Goal: Task Accomplishment & Management: Manage account settings

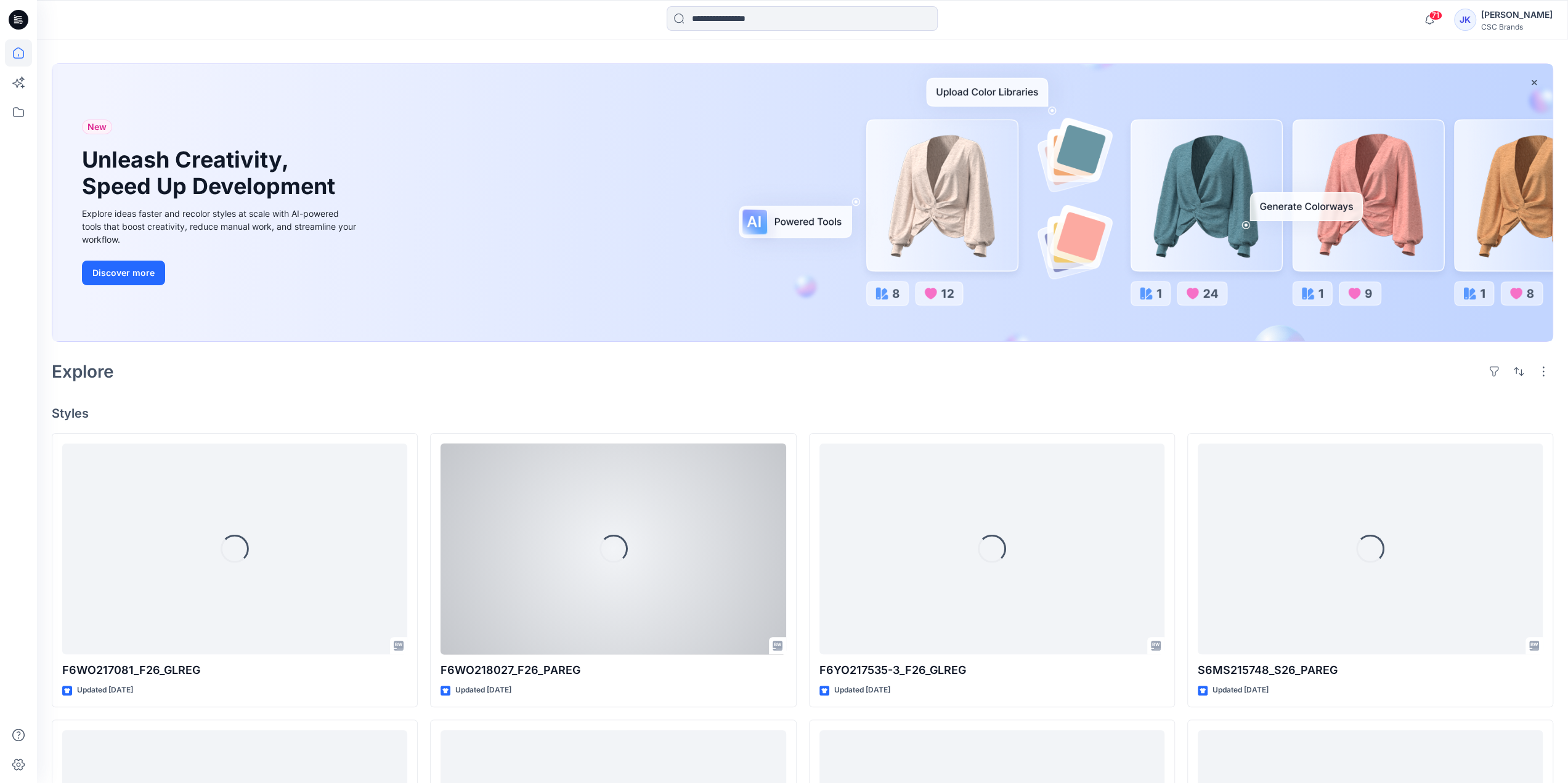
scroll to position [124, 0]
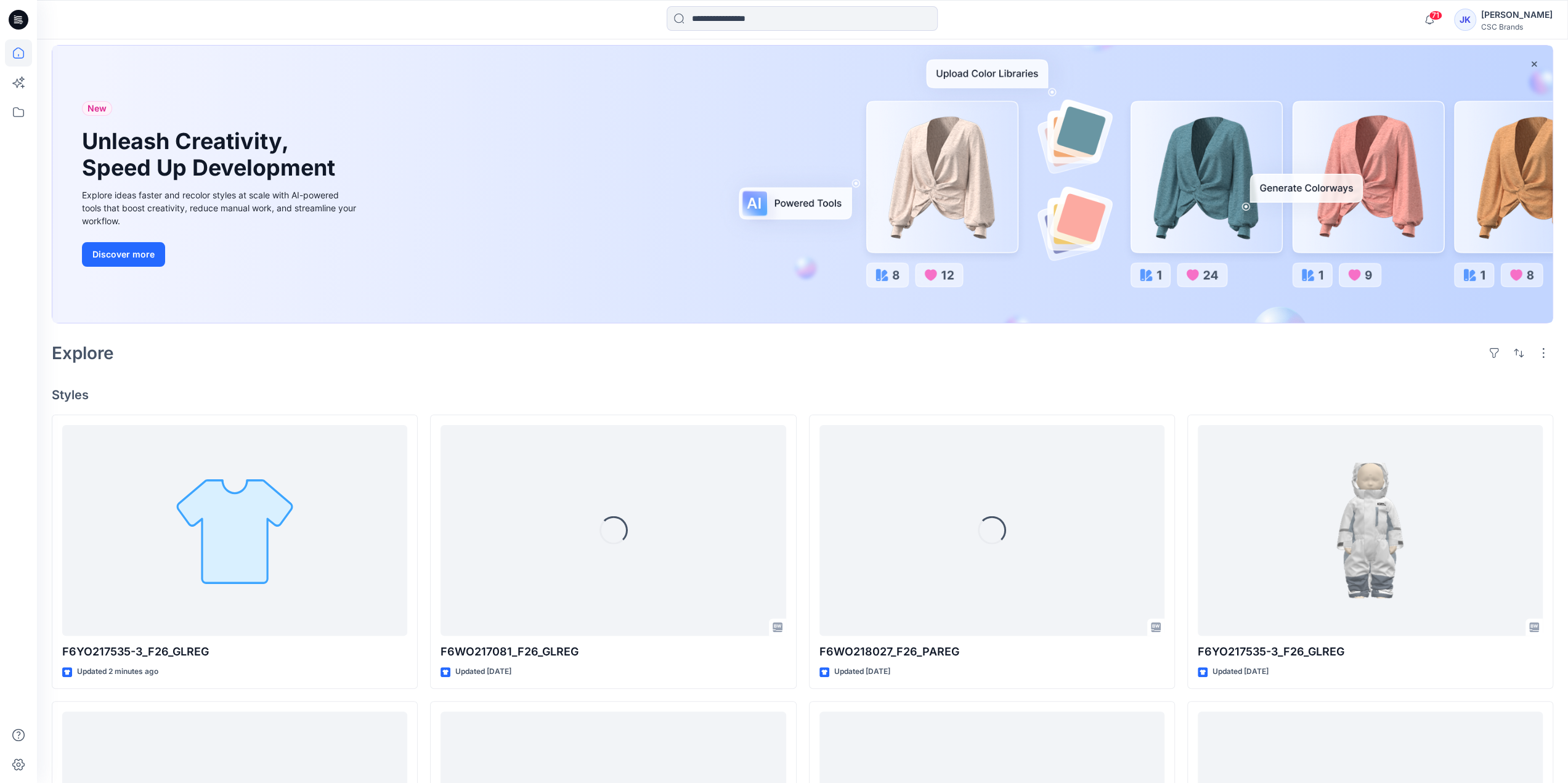
scroll to position [124, 0]
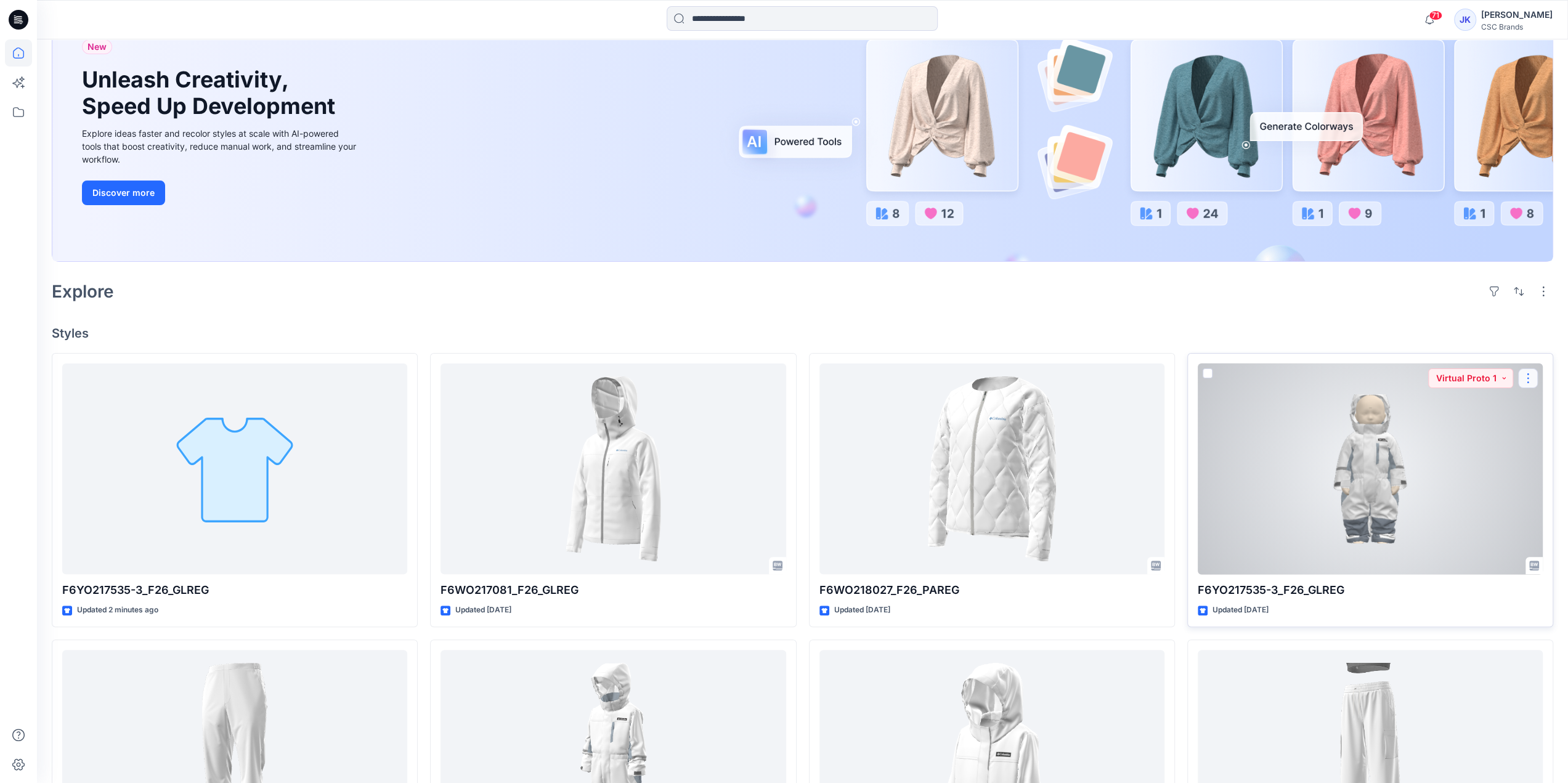
click at [1533, 377] on button "button" at bounding box center [1528, 378] width 20 height 20
click at [1348, 455] on div at bounding box center [1370, 469] width 345 height 211
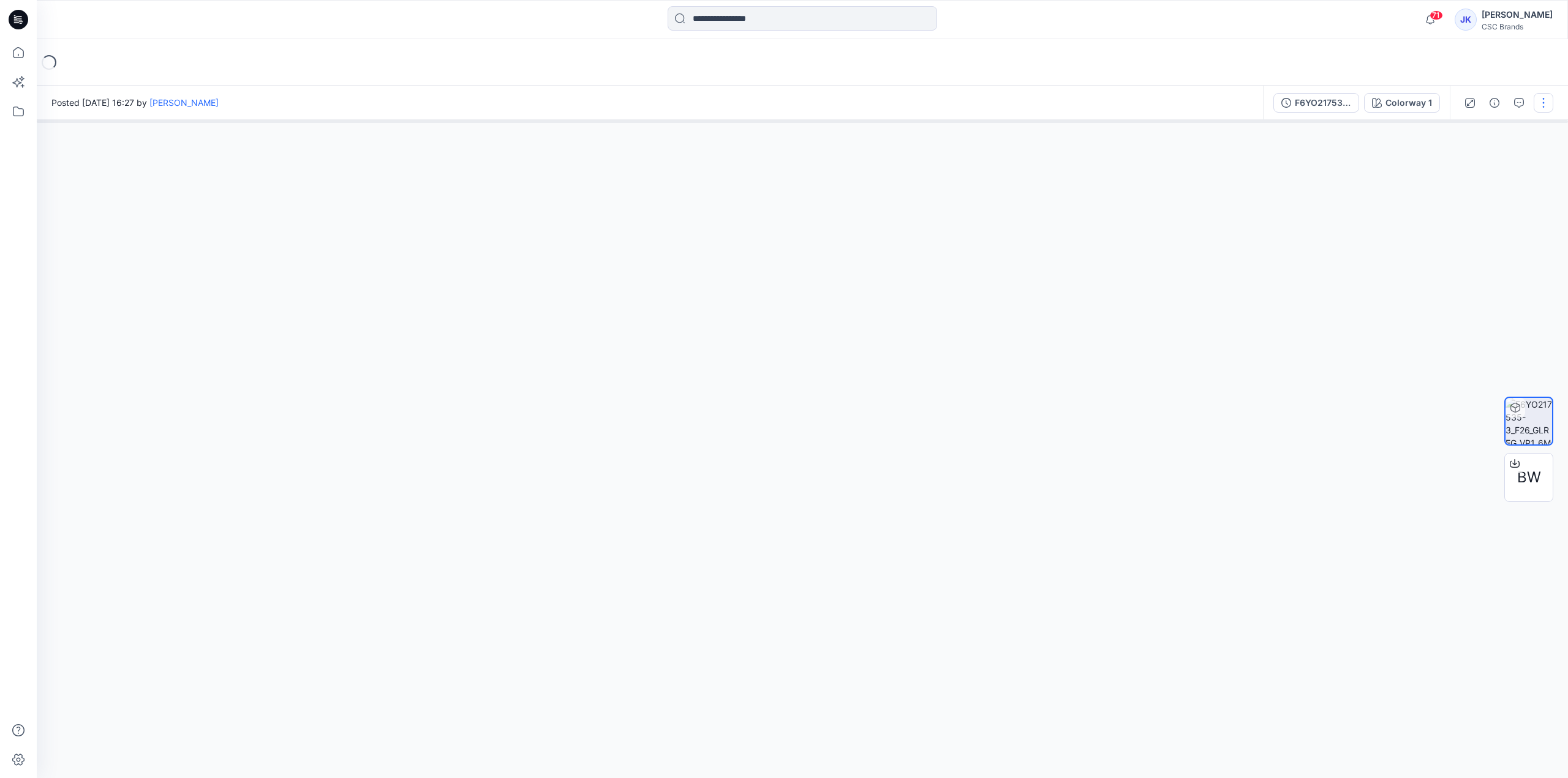
click at [1541, 103] on button "button" at bounding box center [1543, 102] width 20 height 20
click at [1320, 103] on div "F6YO217535-3_F26_GLREG_VP1_6M" at bounding box center [1323, 102] width 57 height 14
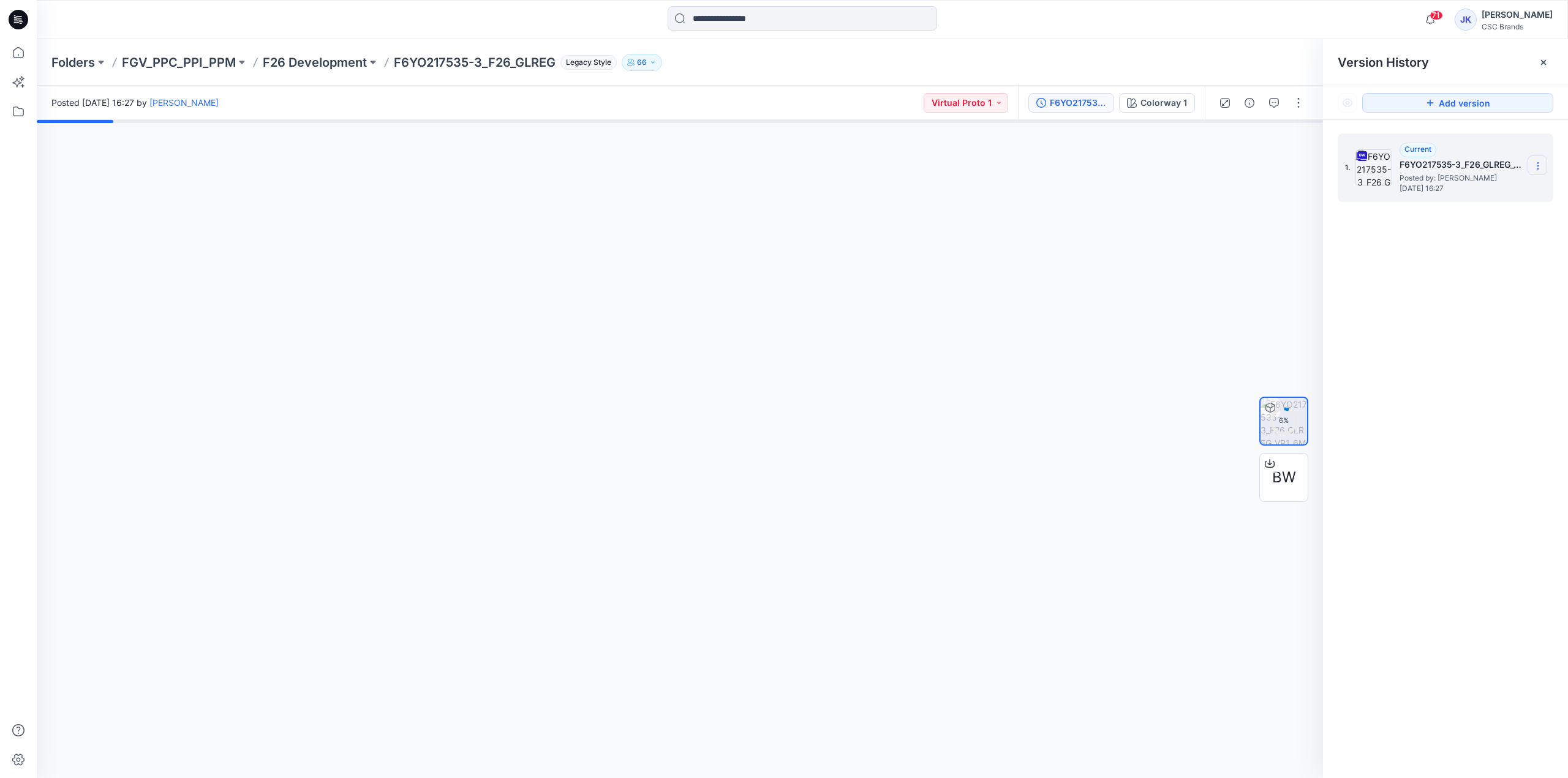
click at [1533, 162] on icon at bounding box center [1537, 166] width 9 height 9
click at [1545, 64] on icon at bounding box center [1543, 62] width 9 height 9
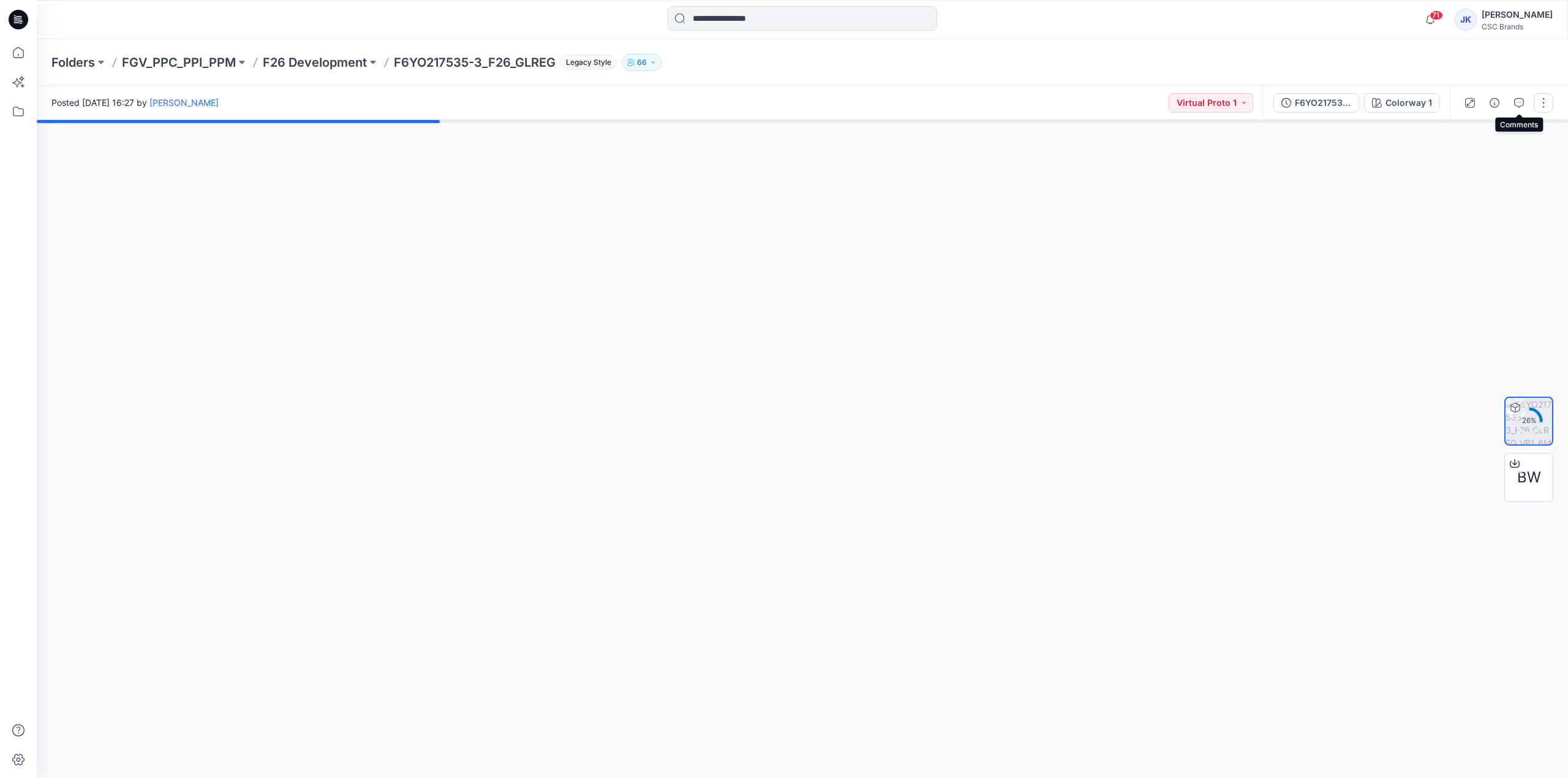
click at [1537, 97] on button "button" at bounding box center [1543, 102] width 20 height 20
click at [1475, 134] on button "Edit" at bounding box center [1492, 131] width 113 height 23
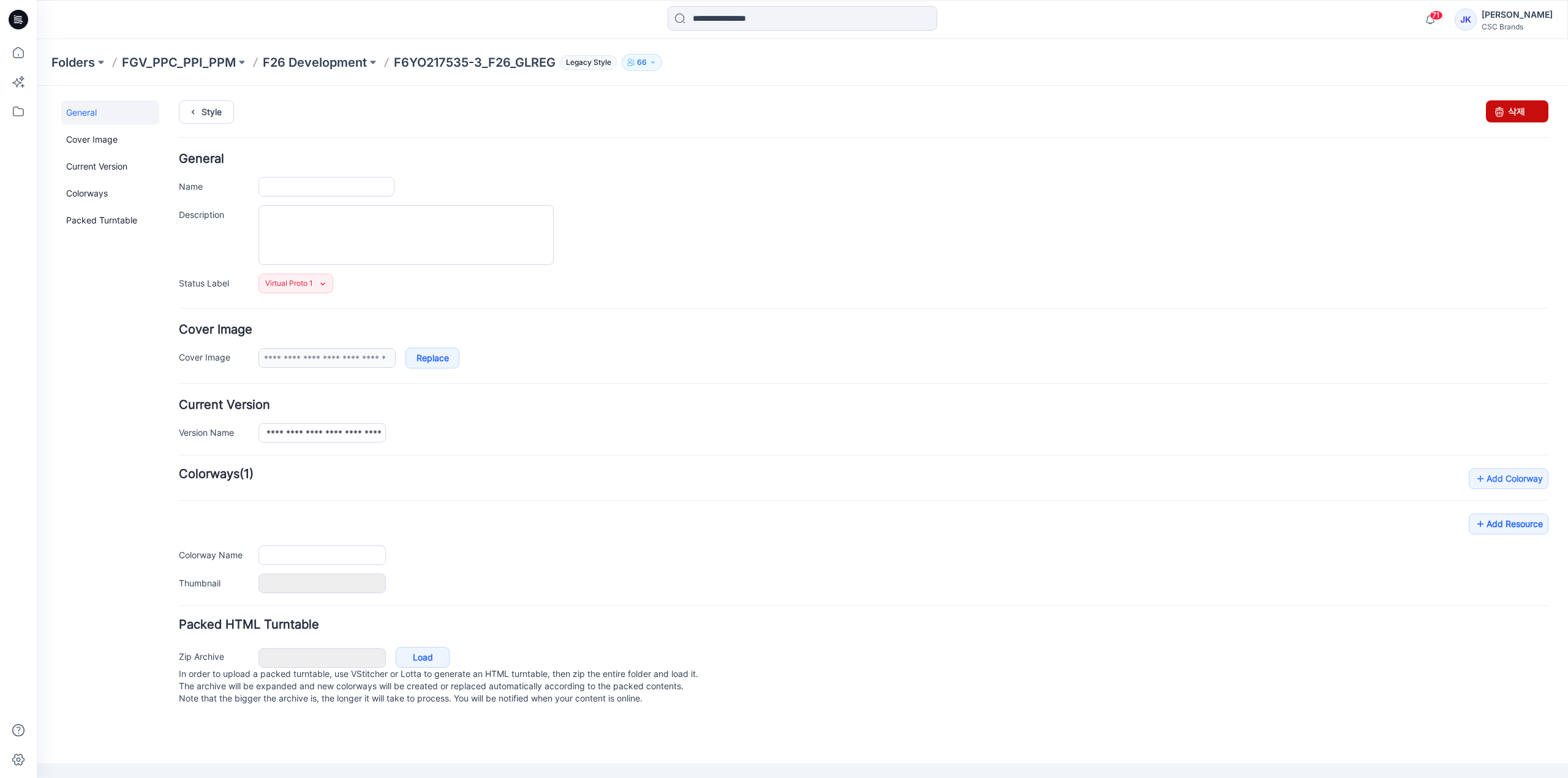
type input "**********"
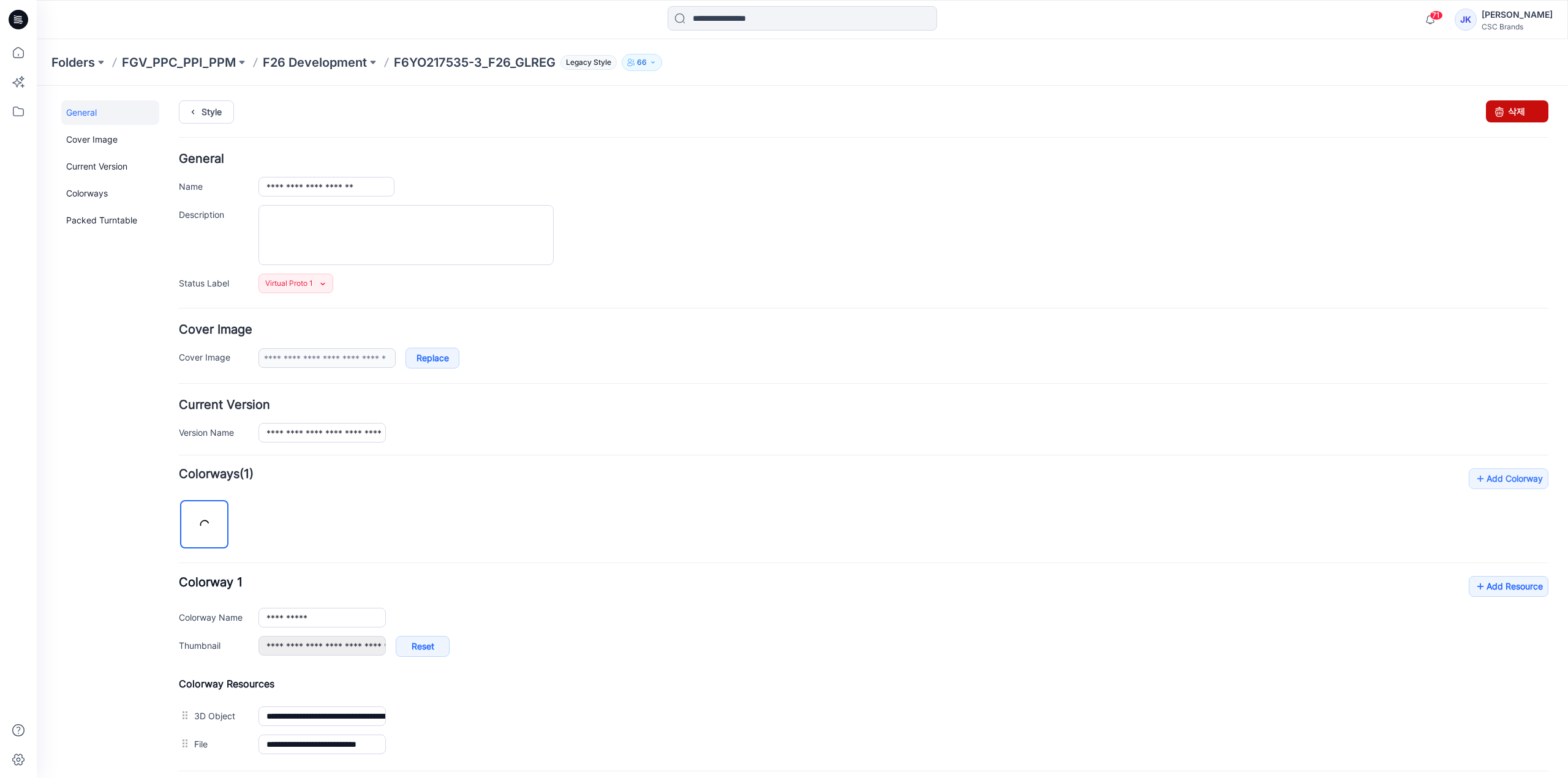
drag, startPoint x: 1502, startPoint y: 108, endPoint x: 876, endPoint y: 131, distance: 626.4
click at [1502, 108] on link "삭제" at bounding box center [1517, 111] width 62 height 22
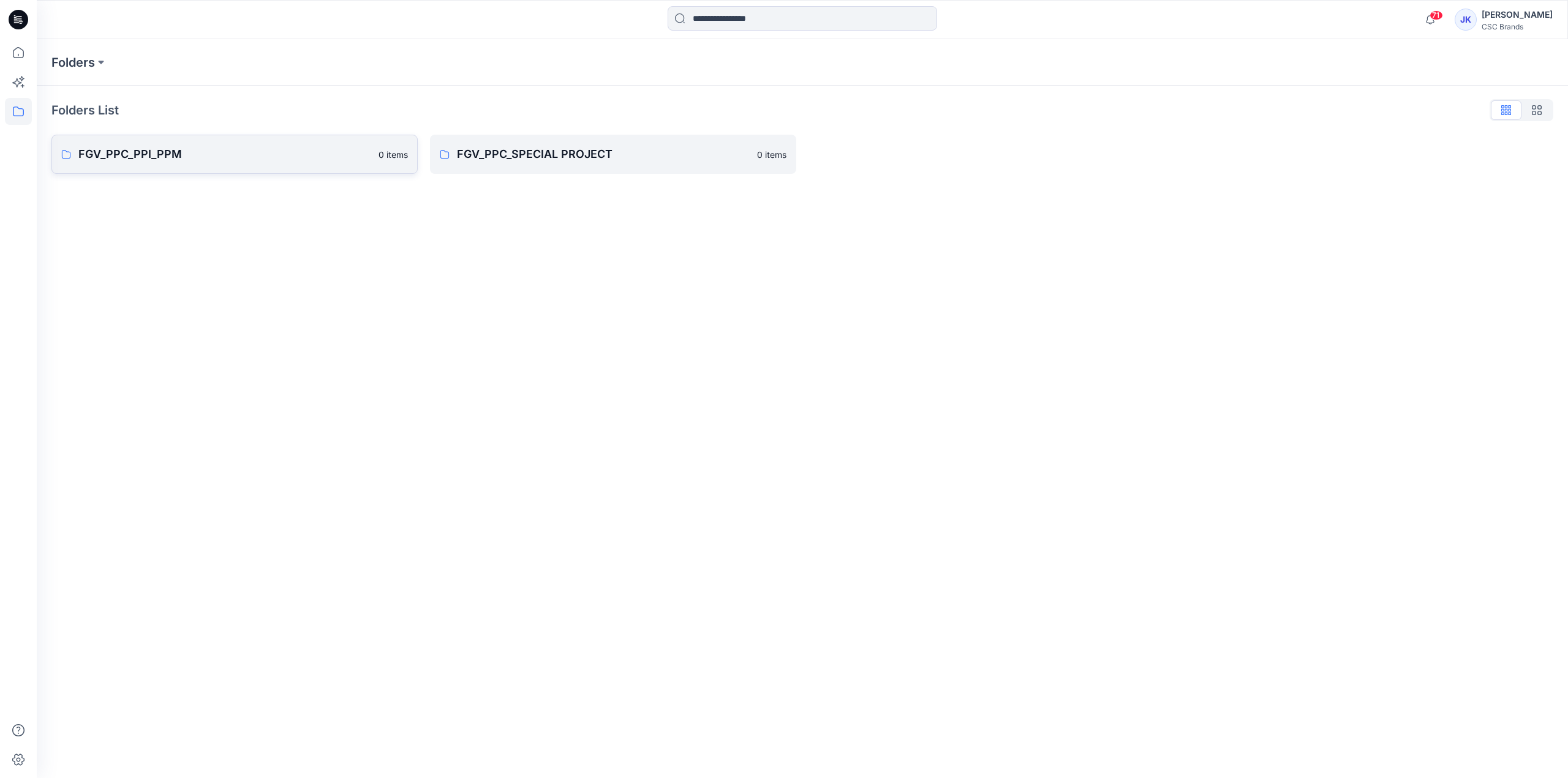
click at [234, 166] on link "FGV_PPC_PPI_PPM 0 items" at bounding box center [235, 154] width 366 height 39
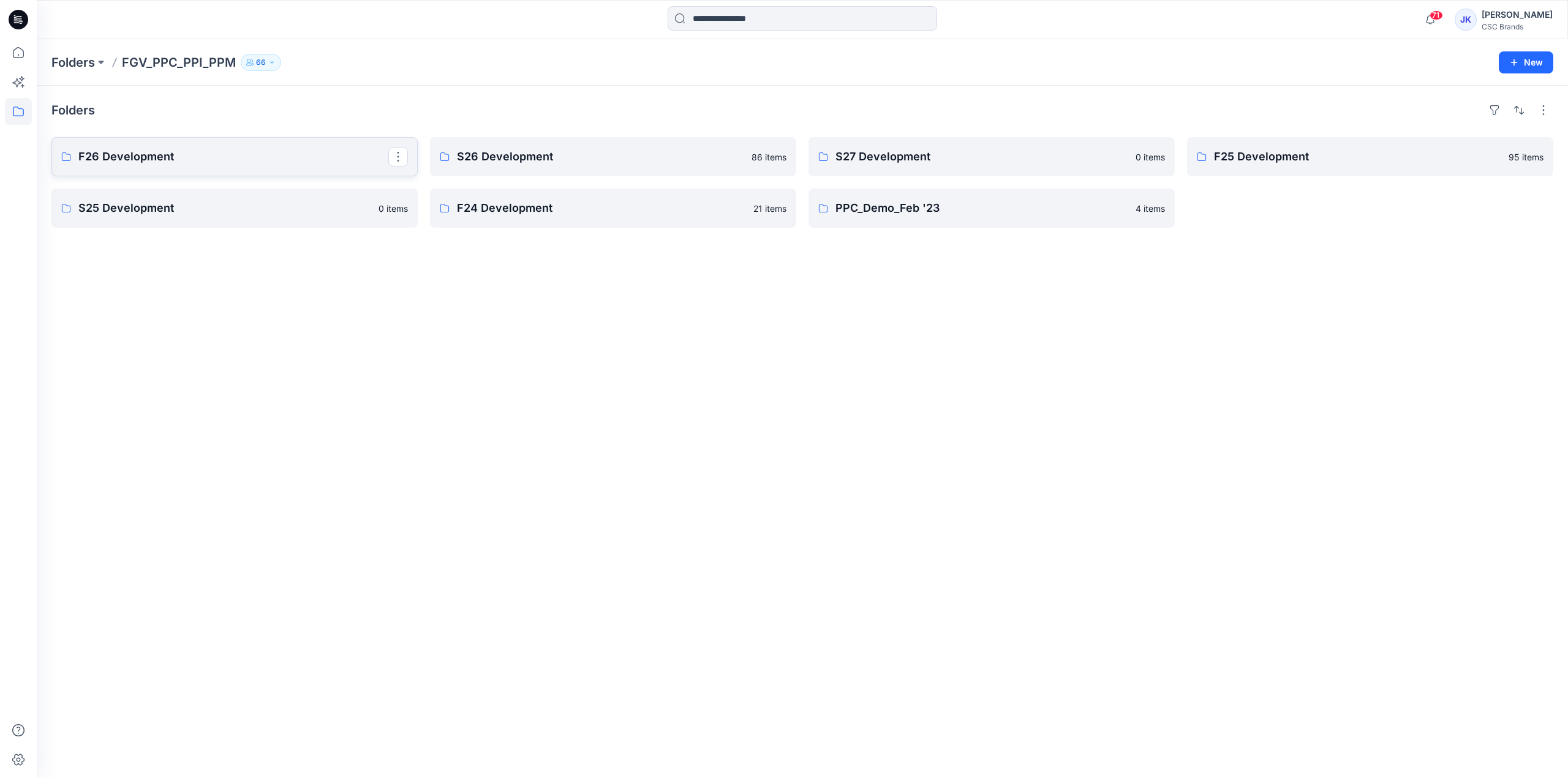
click at [209, 162] on p "F26 Development" at bounding box center [233, 157] width 310 height 17
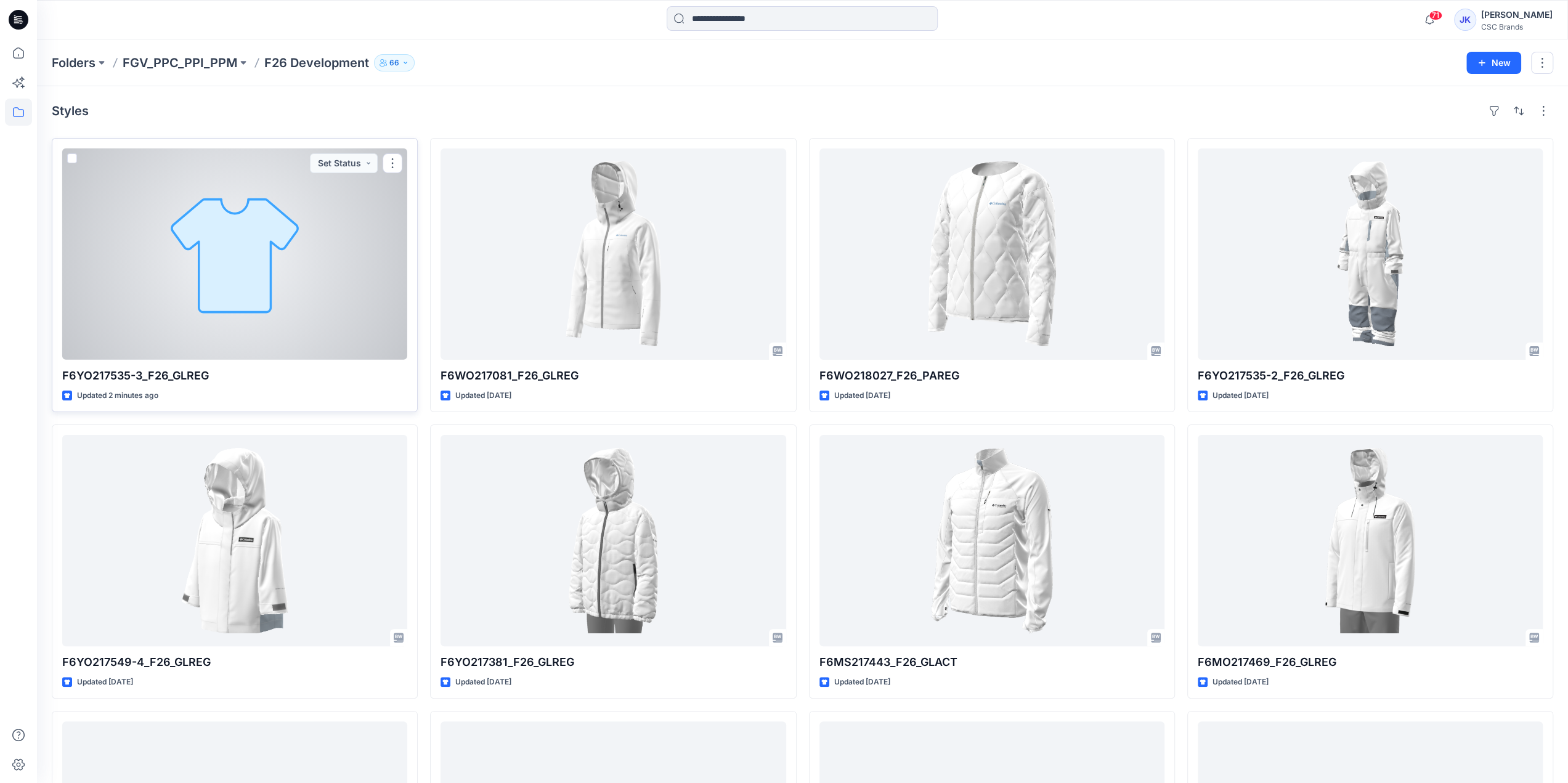
click at [303, 298] on div at bounding box center [235, 254] width 345 height 211
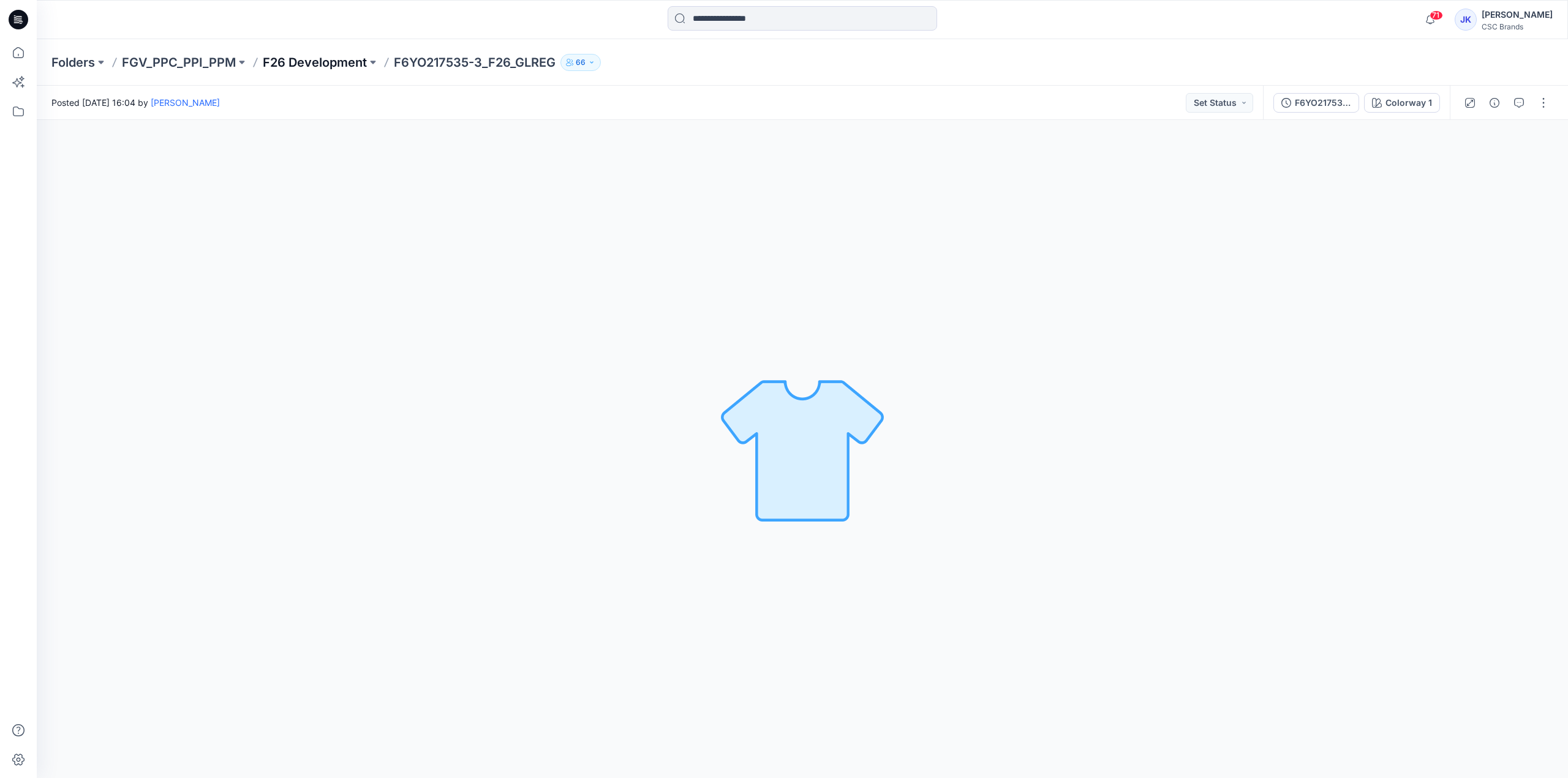
click at [333, 63] on p "F26 Development" at bounding box center [315, 62] width 104 height 17
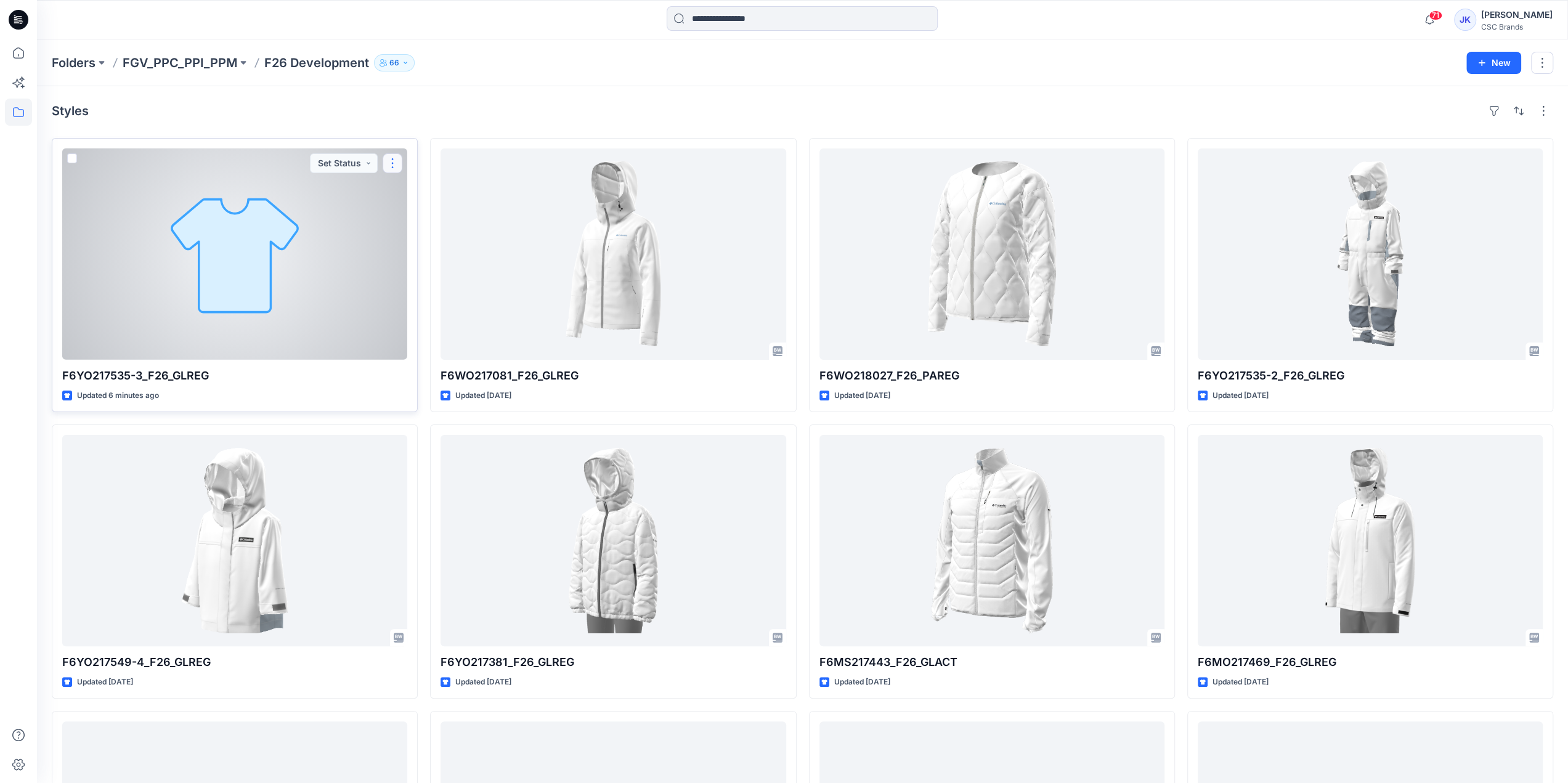
click at [392, 161] on button "button" at bounding box center [392, 163] width 20 height 20
click at [406, 190] on button "Edit" at bounding box center [452, 191] width 133 height 23
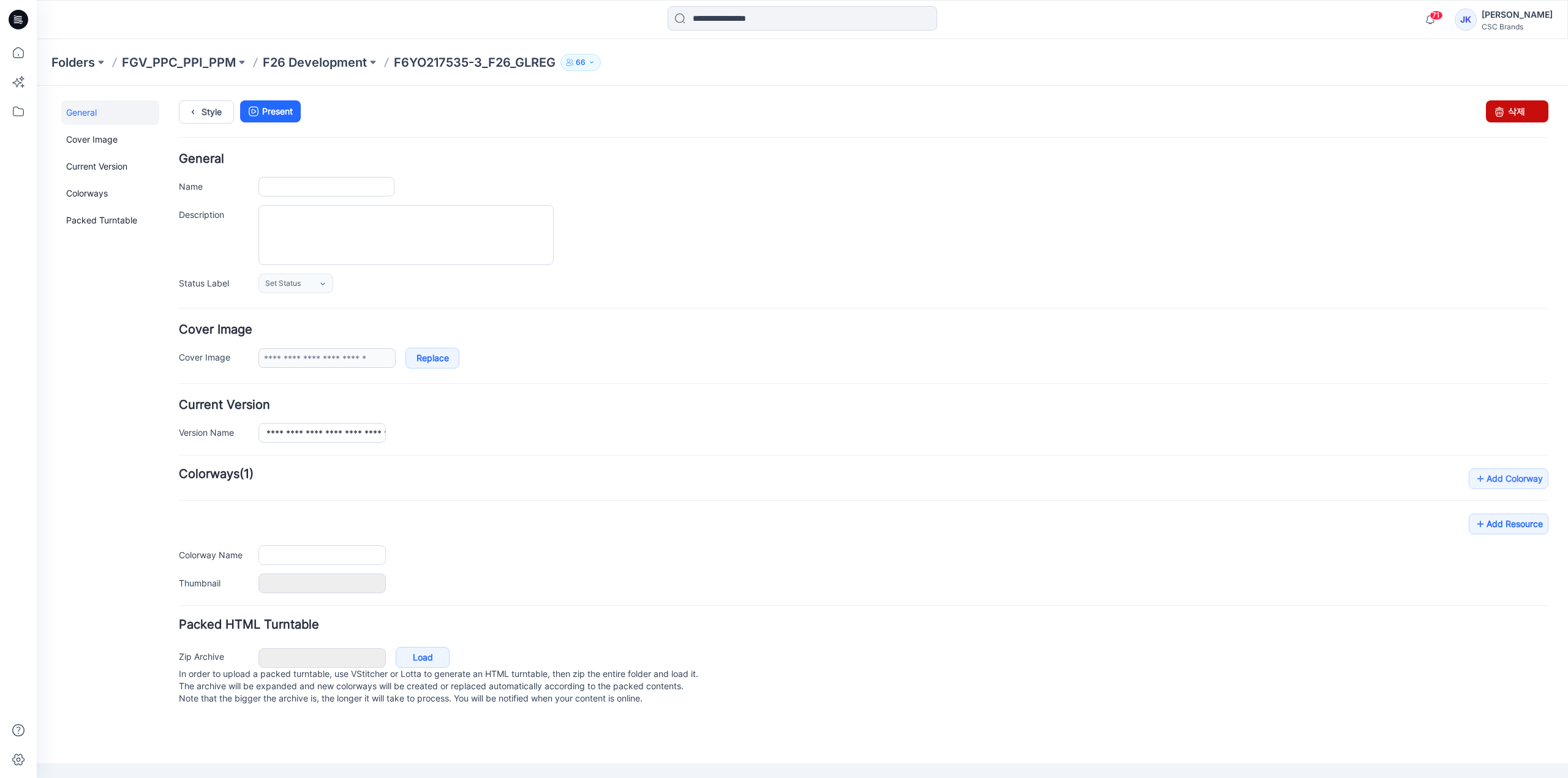
type input "**********"
click at [1522, 113] on link "삭제" at bounding box center [1517, 111] width 62 height 22
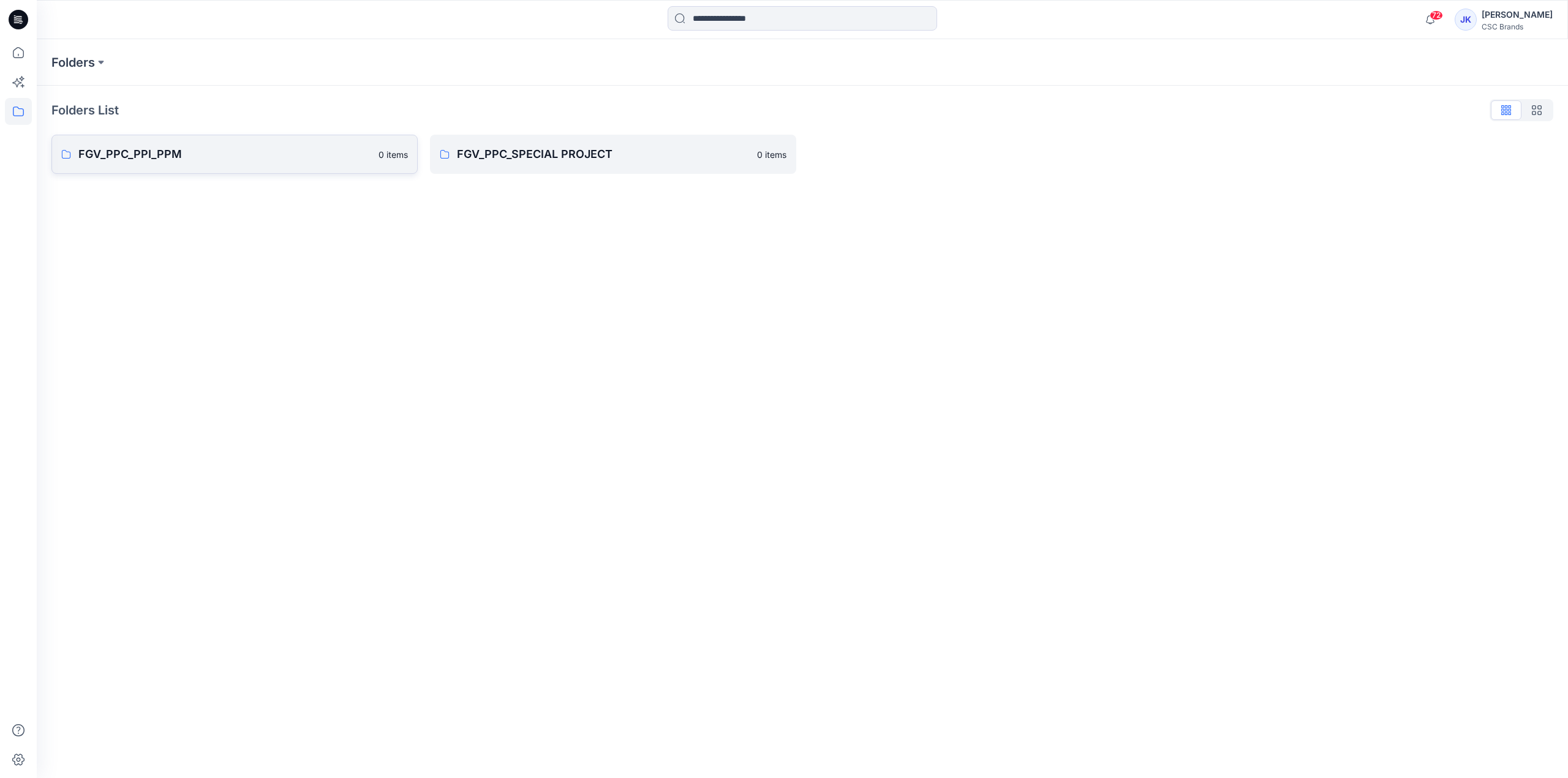
click at [184, 158] on p "FGV_PPC_PPI_PPM" at bounding box center [225, 155] width 293 height 17
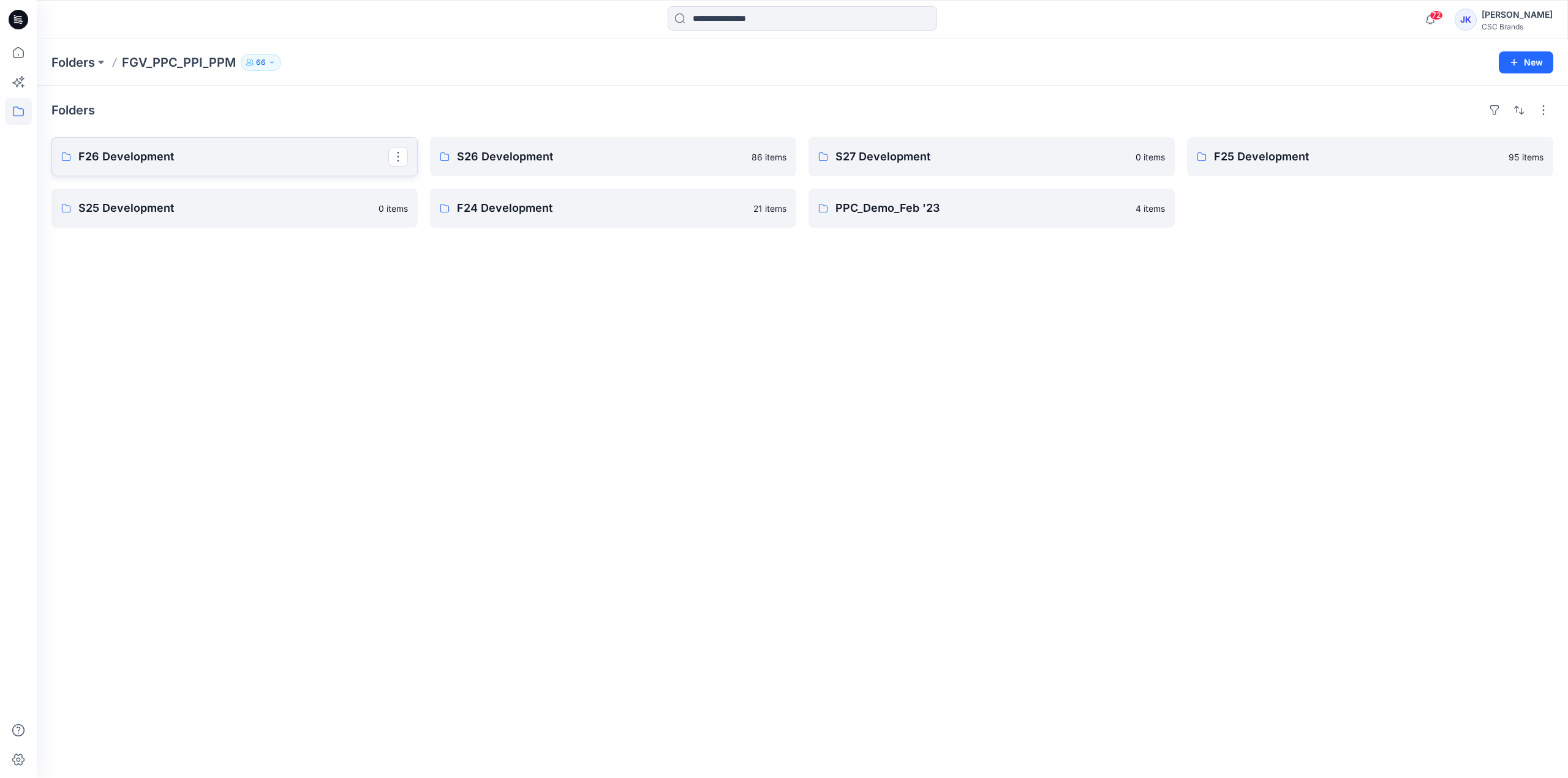
click at [228, 165] on link "F26 Development" at bounding box center [235, 157] width 366 height 39
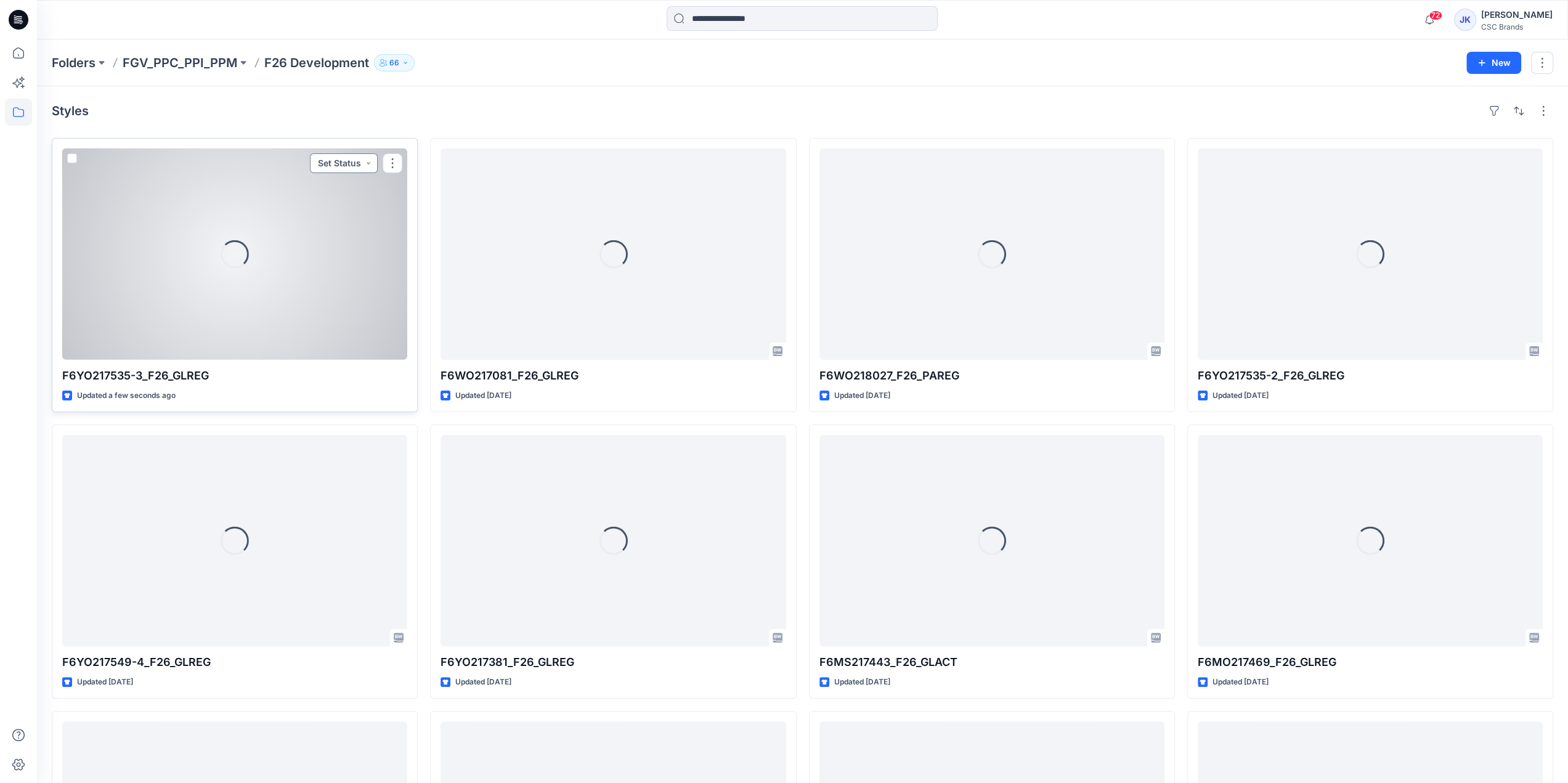
click at [331, 163] on button "Set Status" at bounding box center [344, 163] width 68 height 20
click at [353, 217] on span "Virtual Proto 1" at bounding box center [316, 222] width 80 height 18
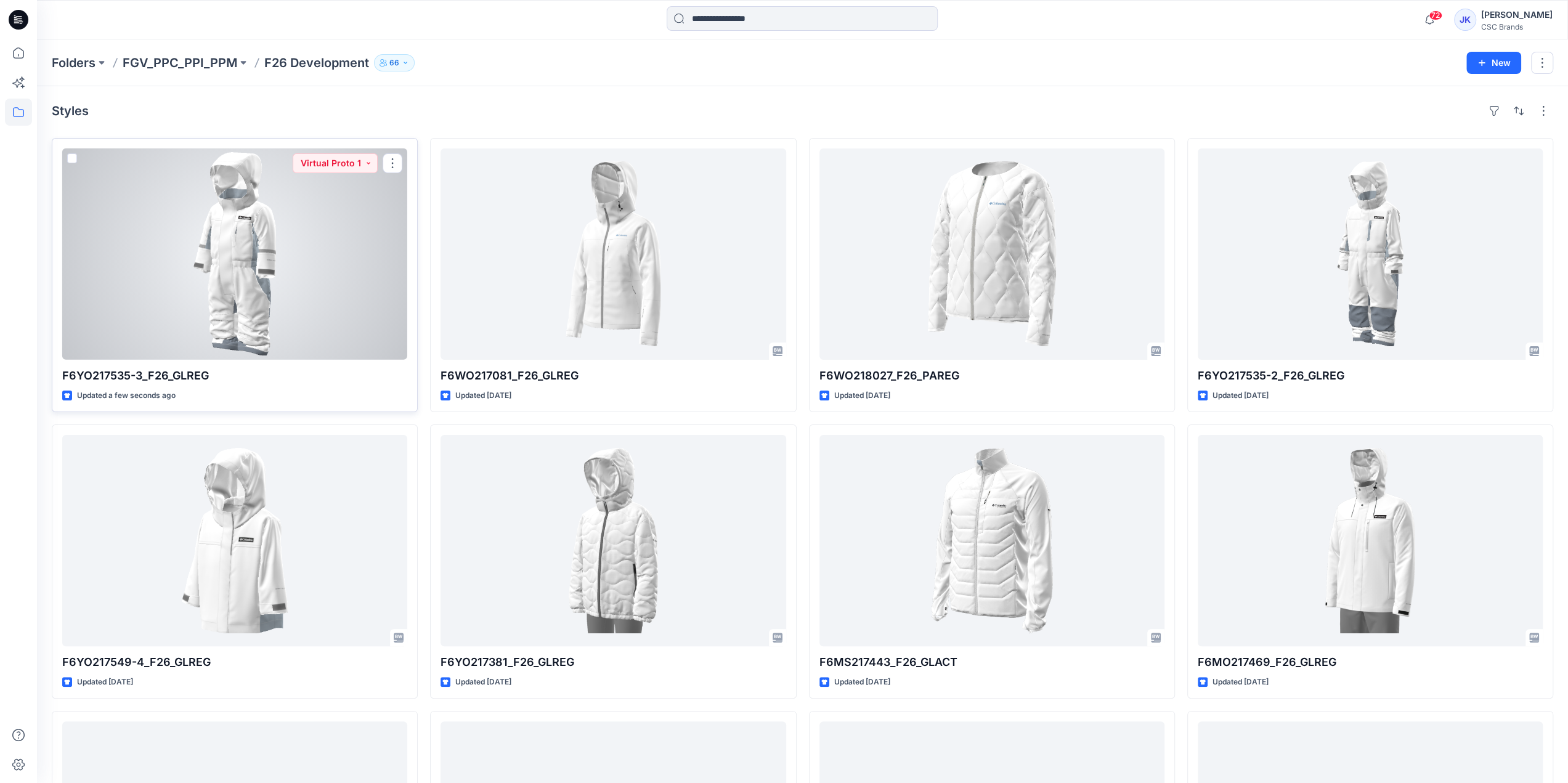
click at [276, 249] on div at bounding box center [235, 254] width 345 height 211
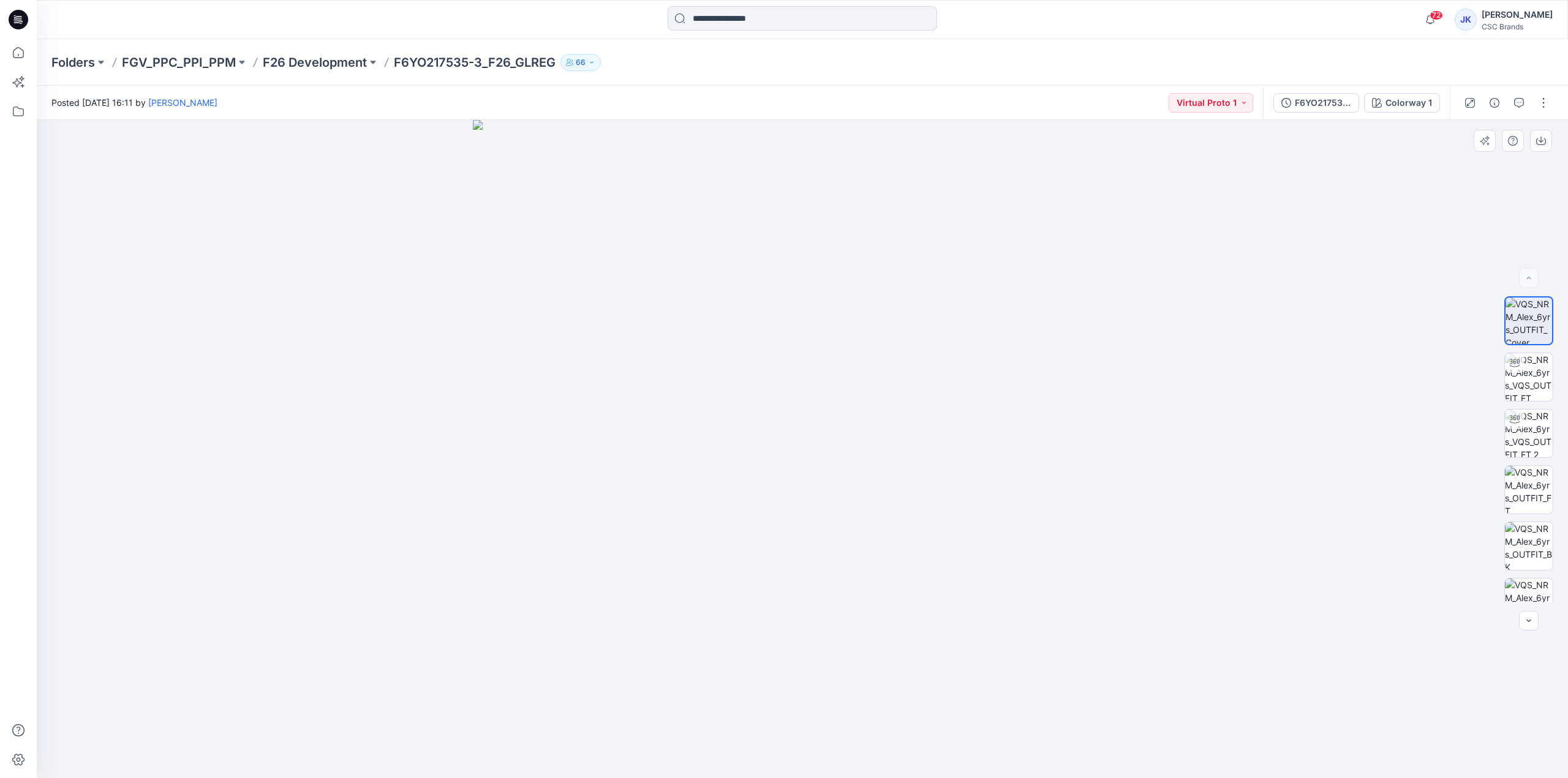
click at [665, 657] on img at bounding box center [802, 449] width 658 height 658
click at [1529, 462] on img at bounding box center [1529, 466] width 48 height 48
click at [1542, 102] on button "button" at bounding box center [1543, 102] width 20 height 20
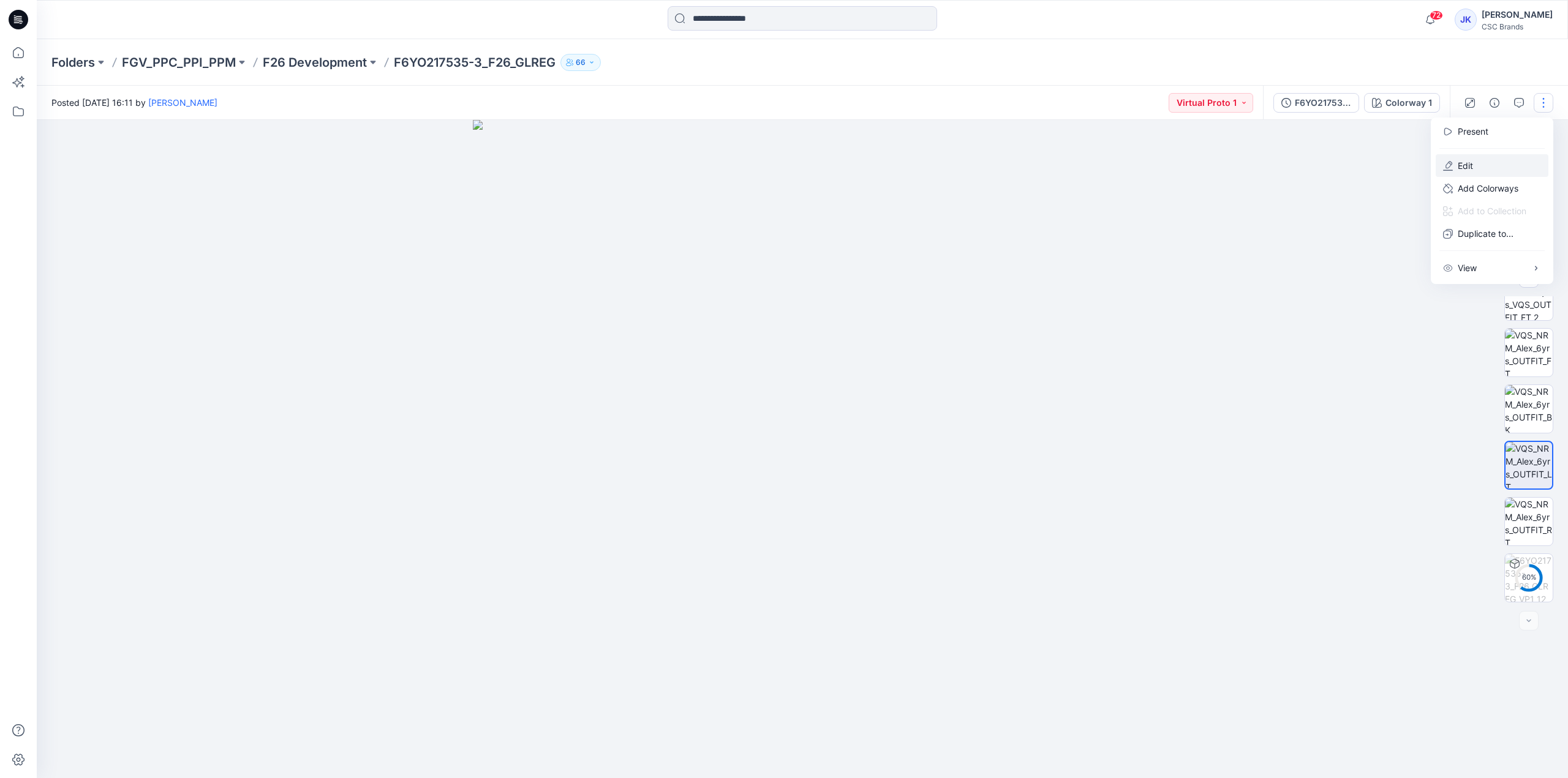
click at [1452, 163] on button "Edit" at bounding box center [1492, 165] width 113 height 23
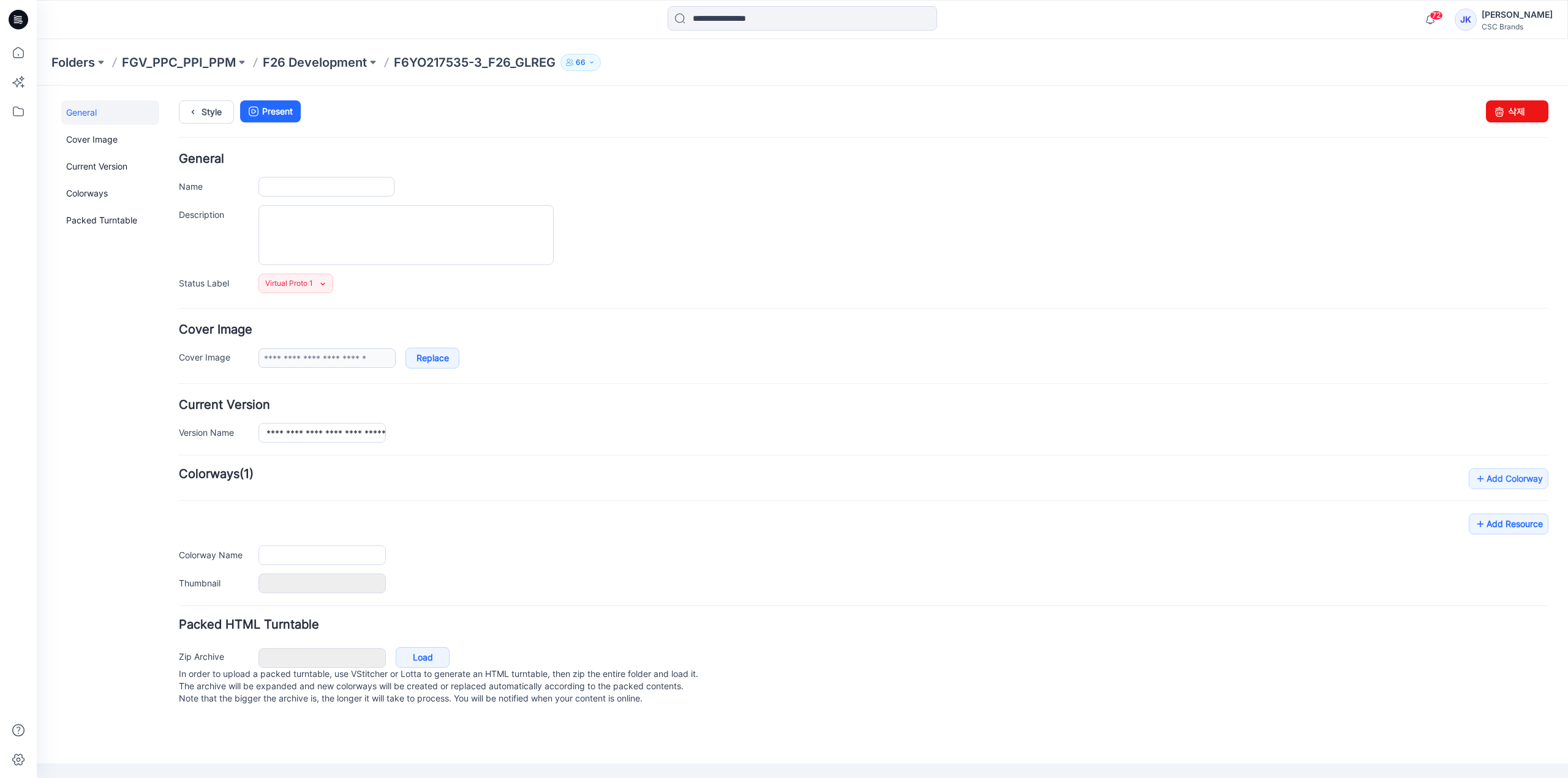
type input "**********"
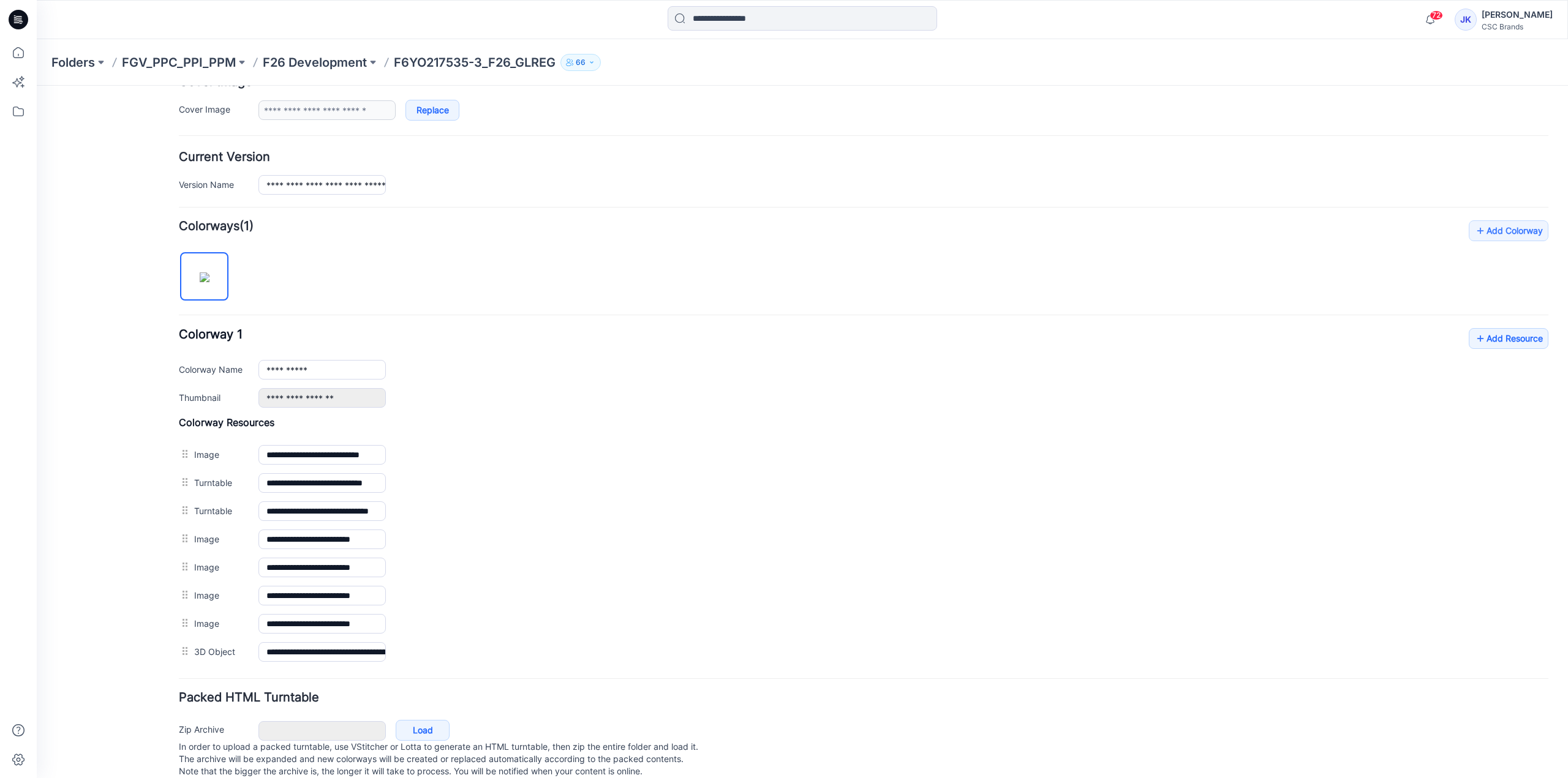
scroll to position [270, 0]
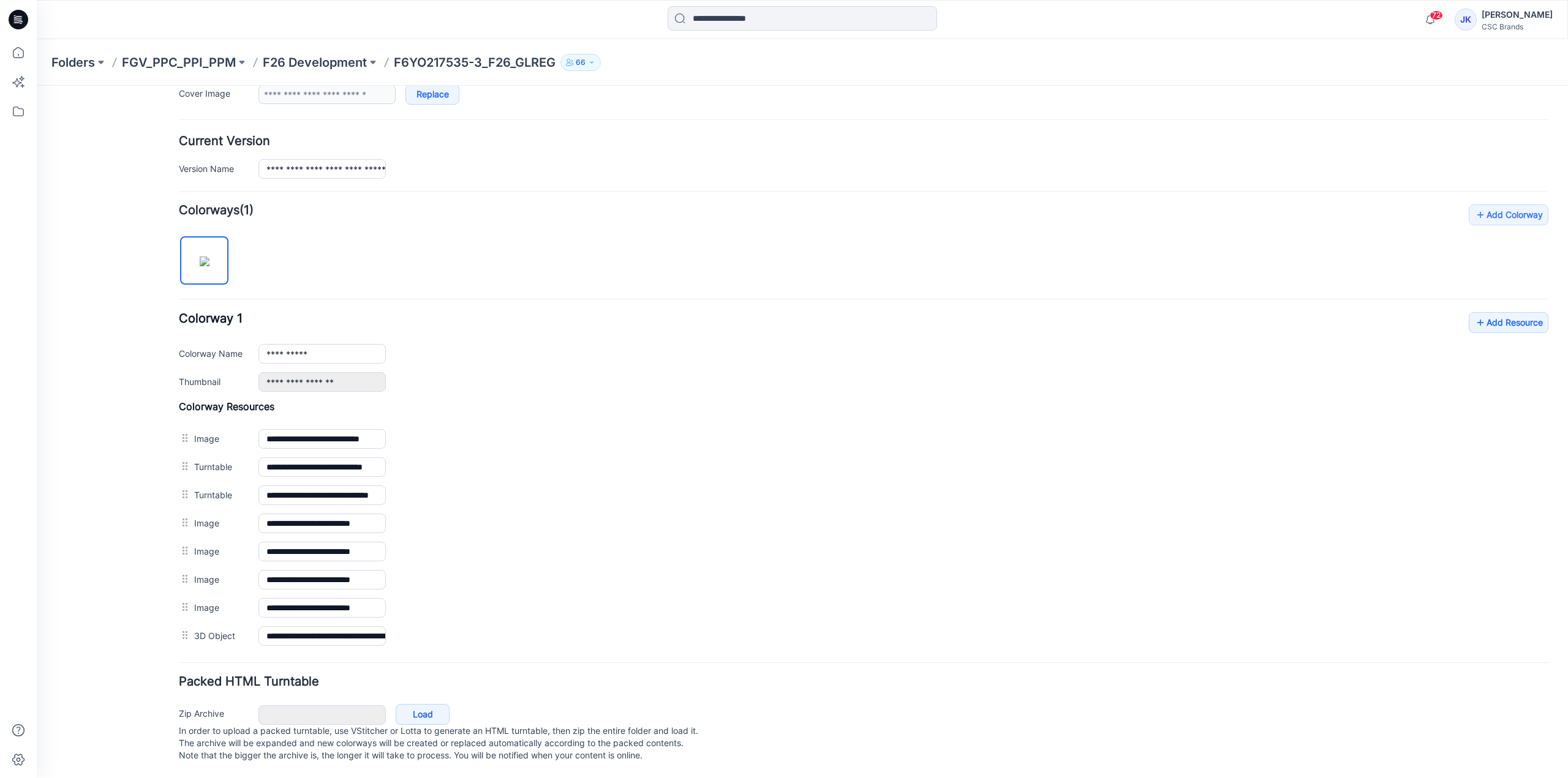
click at [1479, 325] on div "**********" at bounding box center [863, 352] width 1370 height 80
click at [1482, 320] on link "Add Resource" at bounding box center [1508, 323] width 80 height 21
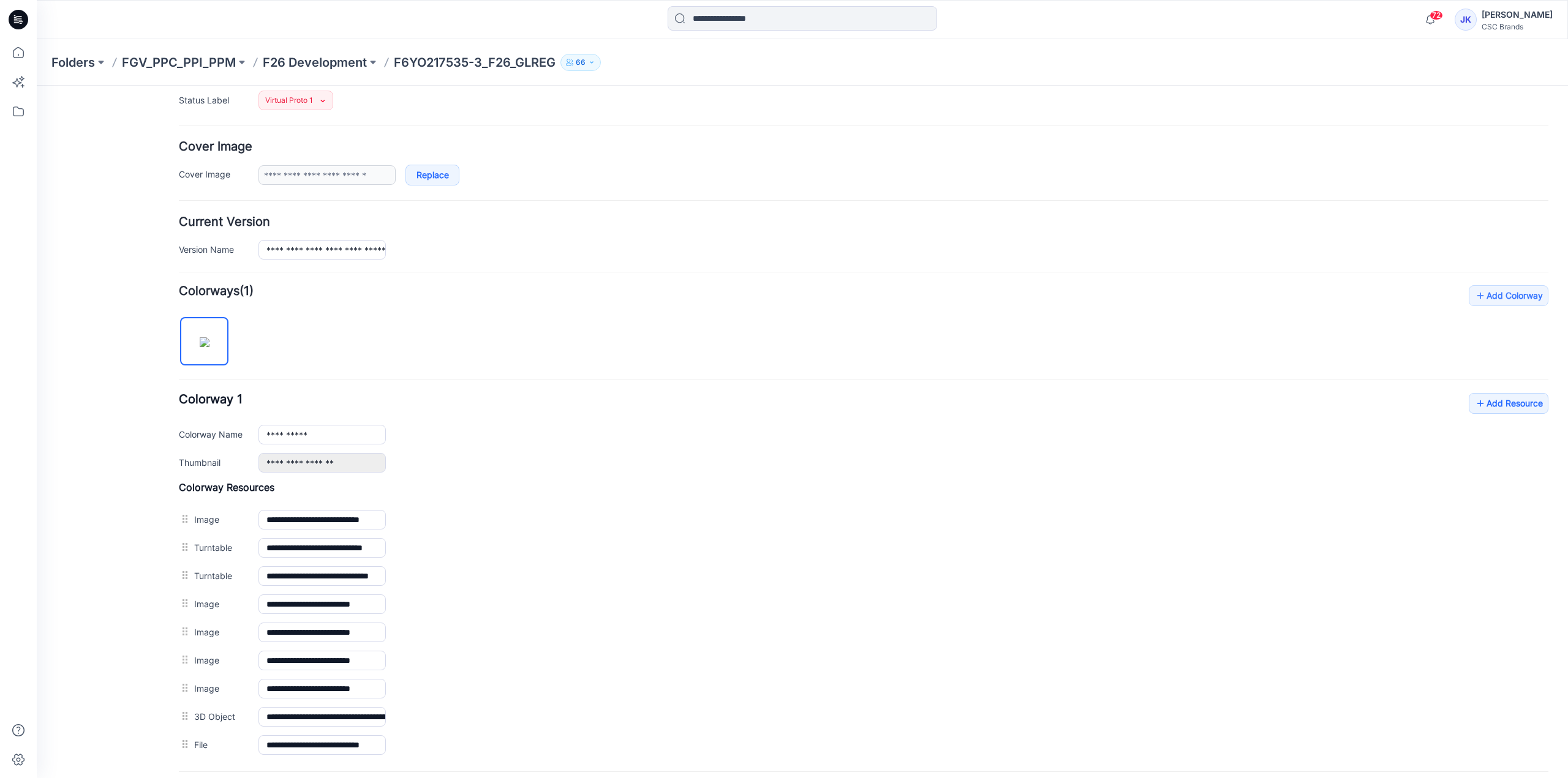
scroll to position [0, 0]
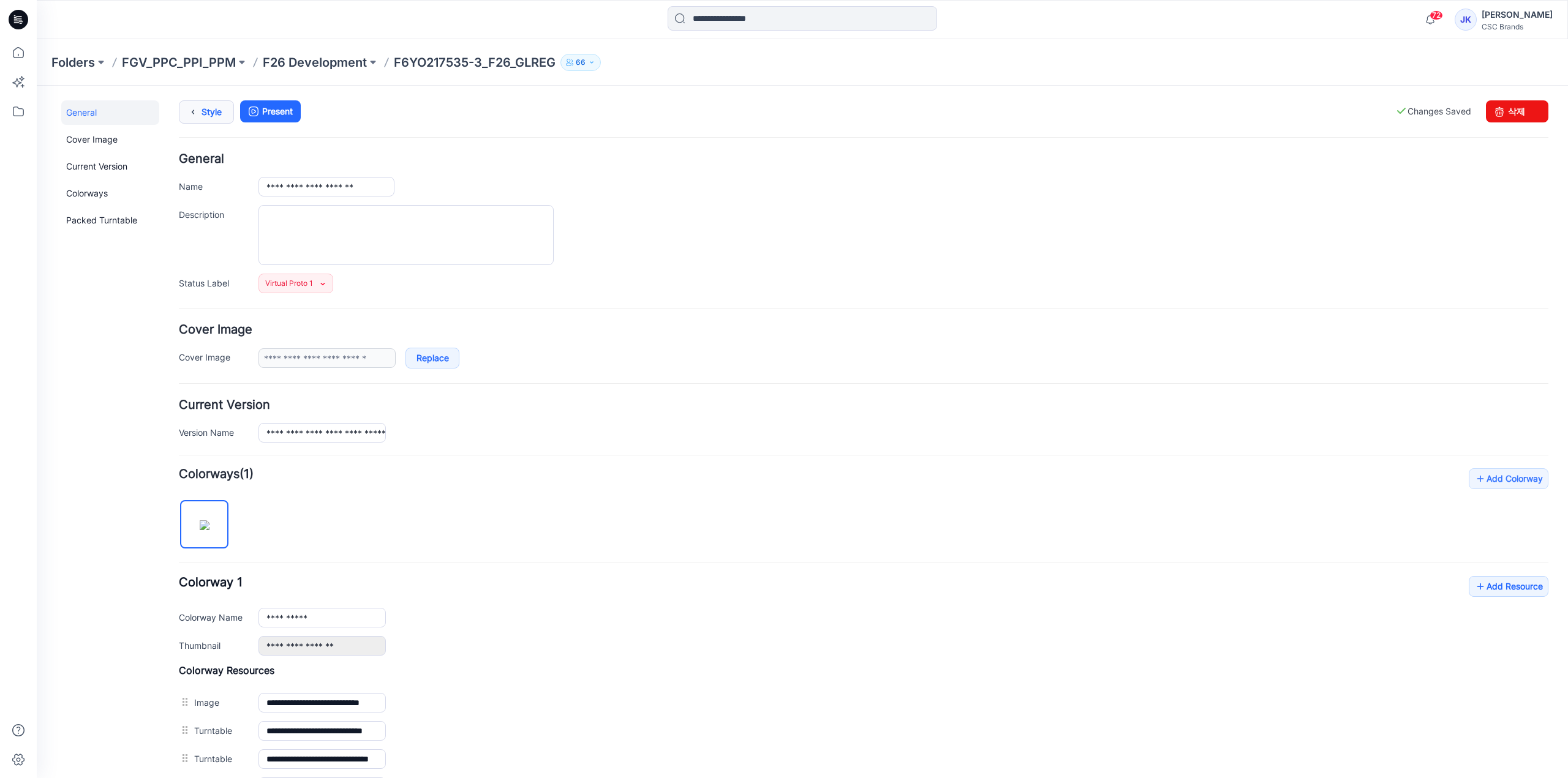
click at [208, 112] on link "Style" at bounding box center [206, 112] width 55 height 23
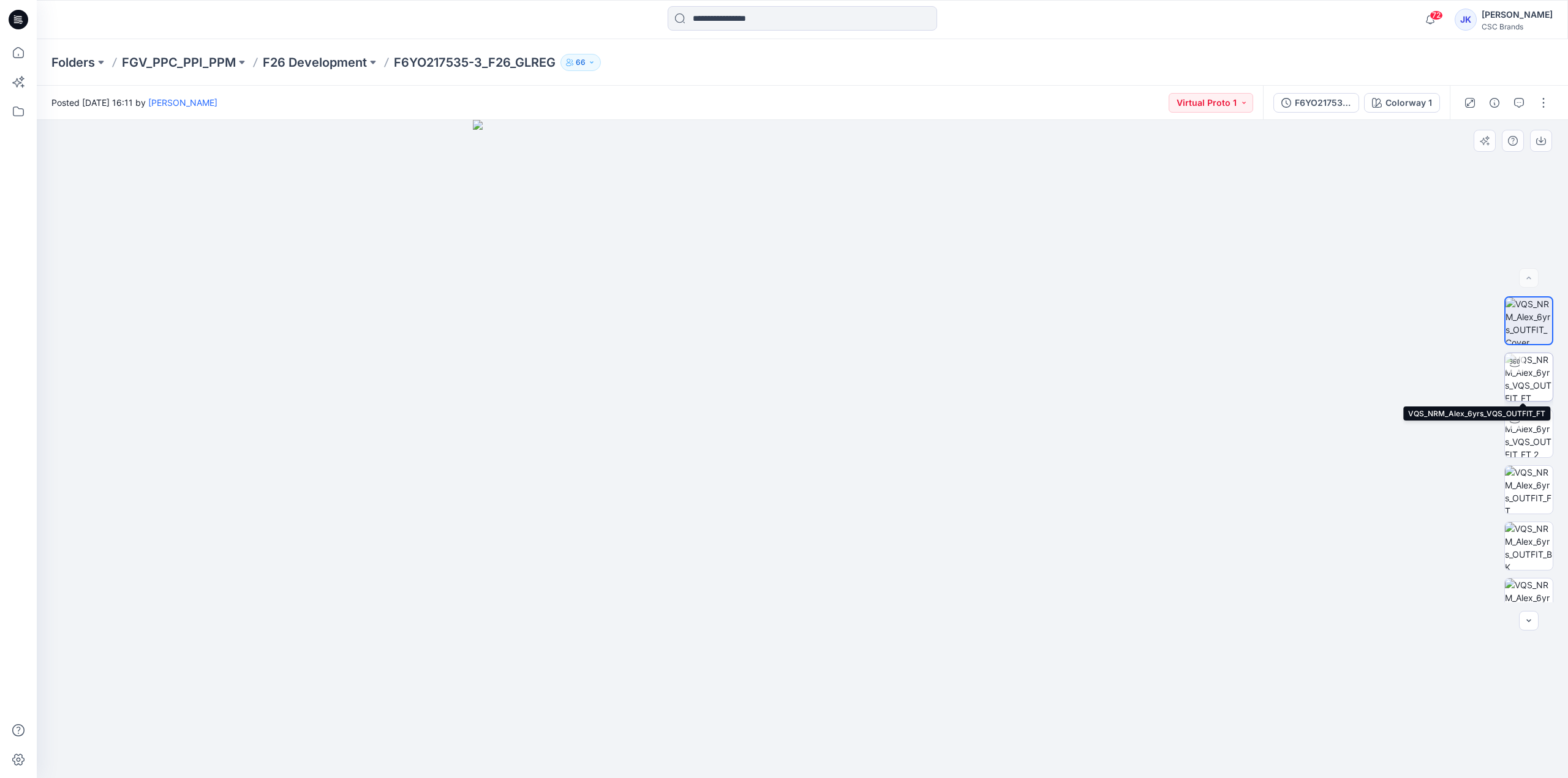
click at [1516, 384] on img at bounding box center [1529, 377] width 48 height 48
drag, startPoint x: 961, startPoint y: 732, endPoint x: 644, endPoint y: 742, distance: 317.2
click at [644, 742] on icon at bounding box center [804, 741] width 371 height 46
drag, startPoint x: 863, startPoint y: 746, endPoint x: 906, endPoint y: 750, distance: 43.2
click at [902, 750] on icon at bounding box center [804, 741] width 371 height 46
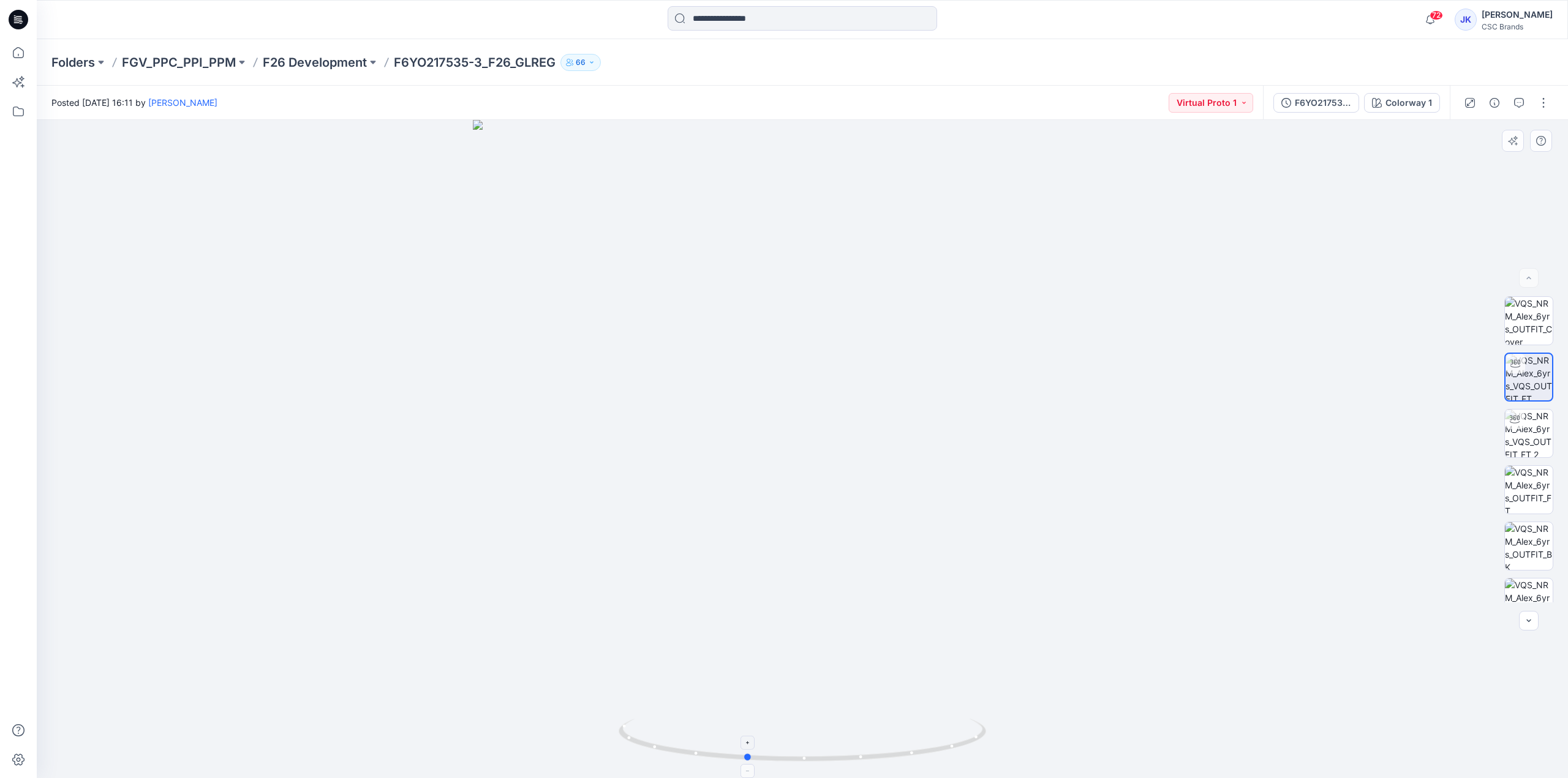
drag, startPoint x: 909, startPoint y: 749, endPoint x: 783, endPoint y: 746, distance: 126.0
click at [783, 746] on icon at bounding box center [804, 741] width 371 height 46
drag, startPoint x: 792, startPoint y: 745, endPoint x: 812, endPoint y: 744, distance: 20.0
click at [812, 744] on icon at bounding box center [804, 741] width 371 height 46
click at [824, 742] on icon at bounding box center [804, 741] width 371 height 46
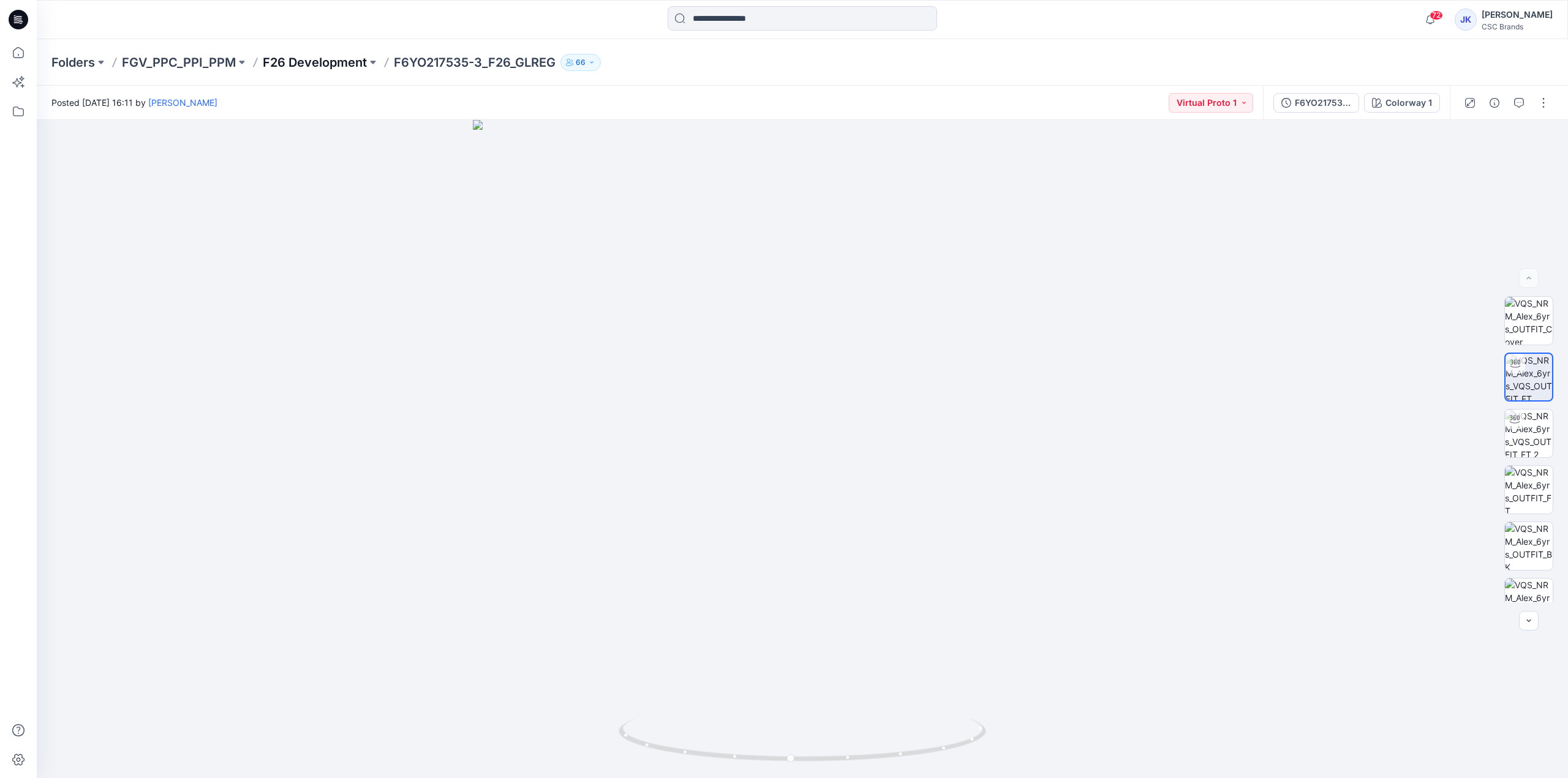
click at [302, 68] on p "F26 Development" at bounding box center [315, 62] width 104 height 17
